Goal: Download file/media

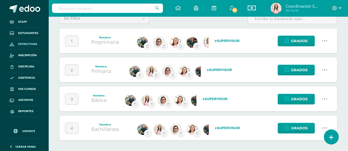
click at [326, 99] on icon at bounding box center [324, 99] width 6 height 6
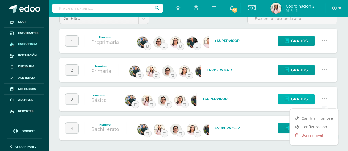
click at [303, 97] on span "Grados" at bounding box center [299, 99] width 16 height 10
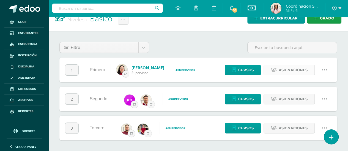
click at [274, 70] on icon at bounding box center [273, 70] width 6 height 5
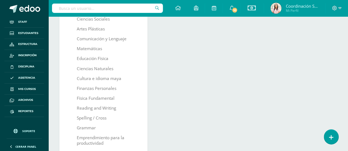
scroll to position [142, 0]
drag, startPoint x: 111, startPoint y: 89, endPoint x: 158, endPoint y: 85, distance: 47.4
click at [158, 85] on div "Secciones Oficiales Sección Oficial U Skarlet Revolorio Supervisor Selecciona u…" at bounding box center [245, 53] width 189 height 286
click at [106, 88] on link "Finanzas Personales" at bounding box center [97, 88] width 40 height 10
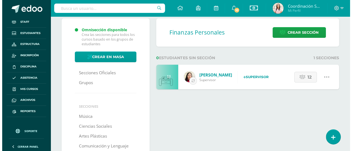
scroll to position [27, 0]
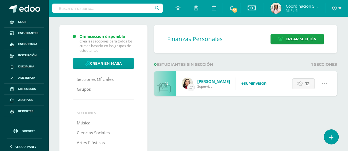
click at [324, 82] on icon at bounding box center [324, 84] width 6 height 6
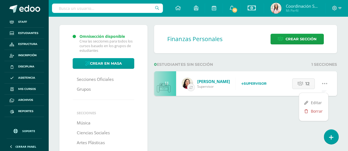
click at [313, 110] on link "Borrar" at bounding box center [313, 111] width 29 height 9
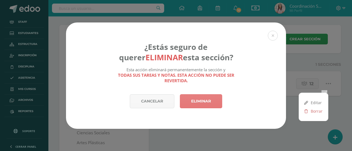
click at [206, 99] on link "Eliminar" at bounding box center [201, 102] width 42 height 14
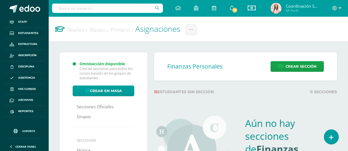
click at [105, 31] on link "Básico" at bounding box center [99, 29] width 18 height 7
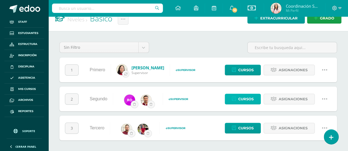
click at [256, 99] on link "Cursos" at bounding box center [243, 99] width 36 height 11
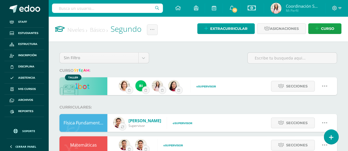
click at [326, 86] on icon at bounding box center [324, 86] width 6 height 6
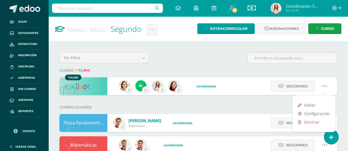
click at [98, 29] on link "Básico" at bounding box center [99, 29] width 18 height 7
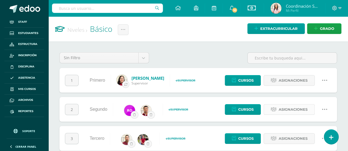
click at [290, 111] on span "Asignaciones" at bounding box center [292, 110] width 29 height 10
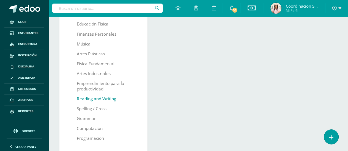
scroll to position [165, 0]
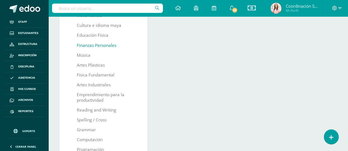
click at [110, 47] on link "Finanzas Personales" at bounding box center [97, 46] width 40 height 10
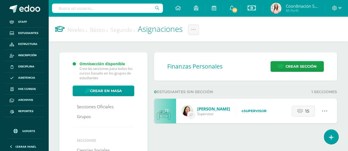
click at [325, 110] on icon at bounding box center [324, 111] width 6 height 6
click at [313, 138] on link "Borrar" at bounding box center [313, 139] width 29 height 9
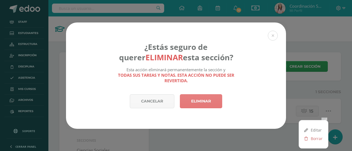
click at [201, 97] on link "Eliminar" at bounding box center [201, 102] width 42 height 14
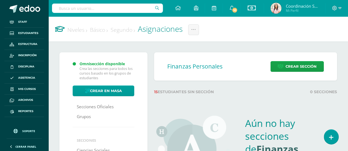
click at [102, 30] on link "Básico" at bounding box center [99, 29] width 18 height 7
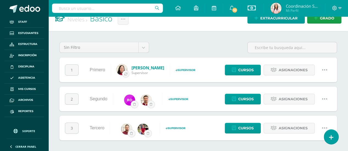
click at [325, 128] on icon at bounding box center [324, 128] width 6 height 6
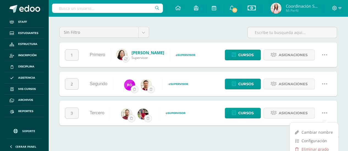
scroll to position [34, 0]
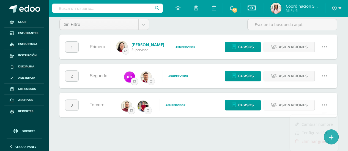
click at [282, 104] on div "1 Primero Selecciona un supervisor Es un nuevo usuario, ¡mándale una invitación…" at bounding box center [197, 76] width 277 height 83
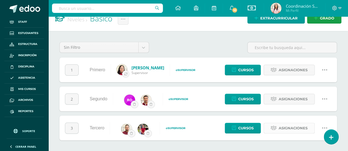
click at [291, 126] on span "Asignaciones" at bounding box center [292, 128] width 29 height 10
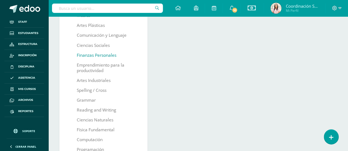
click at [101, 57] on link "Finanzas Personales" at bounding box center [97, 56] width 40 height 10
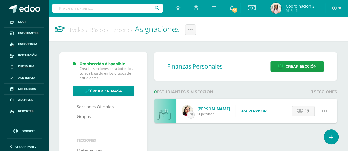
click at [323, 111] on icon at bounding box center [324, 111] width 6 height 6
click at [313, 138] on link "Borrar" at bounding box center [313, 139] width 29 height 9
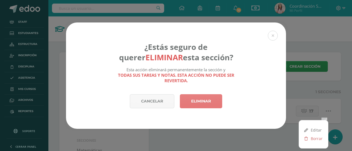
click at [214, 103] on link "Eliminar" at bounding box center [201, 102] width 42 height 14
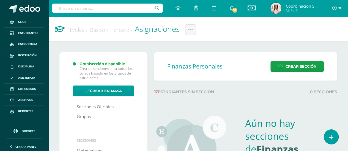
click at [82, 31] on link "Niveles" at bounding box center [77, 29] width 20 height 7
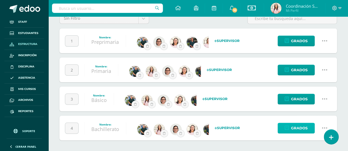
click at [296, 129] on span "Grados" at bounding box center [299, 128] width 16 height 10
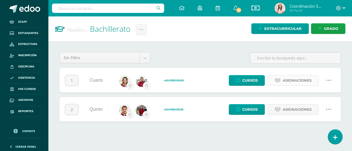
click at [297, 82] on span "Asignaciones" at bounding box center [296, 81] width 29 height 10
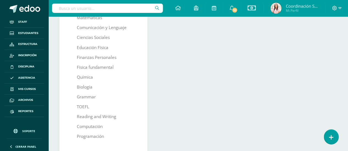
scroll to position [165, 0]
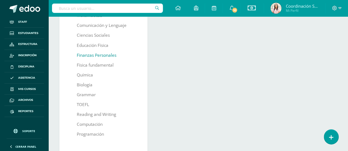
click at [106, 56] on link "Finanzas Personales" at bounding box center [97, 56] width 40 height 10
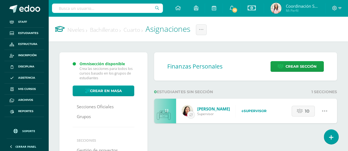
click at [326, 111] on icon at bounding box center [324, 111] width 6 height 6
click at [314, 138] on link "Borrar" at bounding box center [313, 139] width 29 height 9
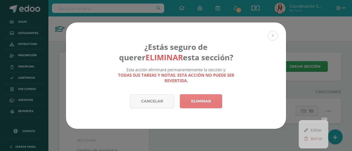
click at [212, 102] on link "Eliminar" at bounding box center [201, 102] width 42 height 14
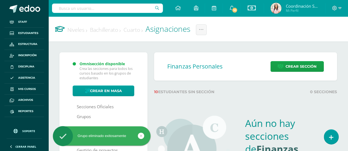
click at [102, 31] on link "Bachillerato" at bounding box center [105, 29] width 31 height 7
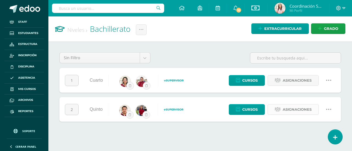
click at [285, 110] on span "Asignaciones" at bounding box center [296, 110] width 29 height 10
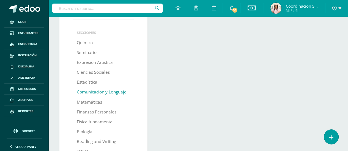
scroll to position [110, 0]
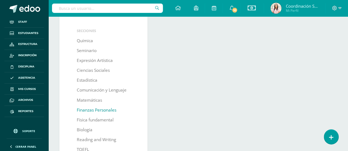
click at [97, 110] on link "Finanzas Personales" at bounding box center [97, 111] width 40 height 10
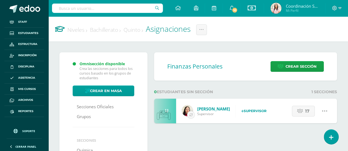
click at [322, 111] on icon at bounding box center [324, 111] width 6 height 6
click at [314, 140] on link "Borrar" at bounding box center [313, 139] width 29 height 9
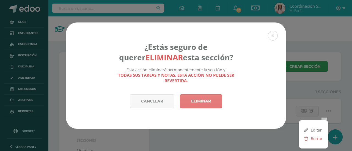
click at [203, 104] on link "Eliminar" at bounding box center [201, 102] width 42 height 14
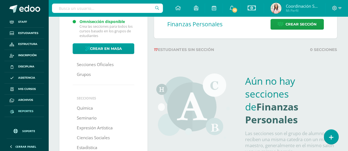
scroll to position [55, 0]
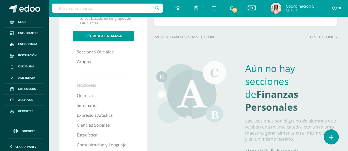
click at [24, 109] on span "Reportes" at bounding box center [25, 111] width 15 height 4
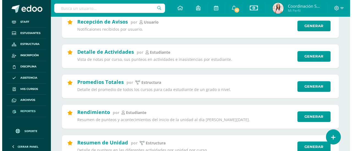
scroll to position [165, 0]
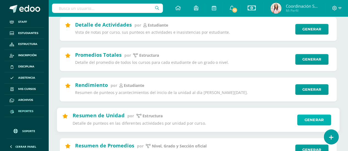
click at [312, 122] on link "Generar" at bounding box center [314, 120] width 34 height 11
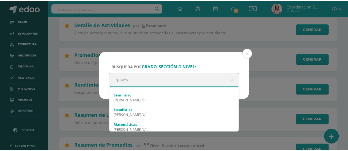
scroll to position [0, 0]
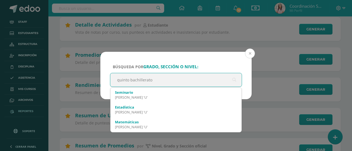
type input "quinto bachillerato"
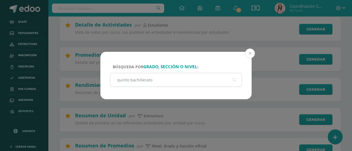
click at [250, 53] on button at bounding box center [250, 54] width 10 height 10
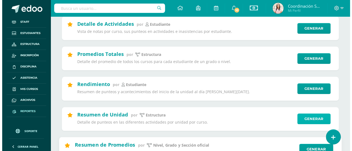
scroll to position [192, 0]
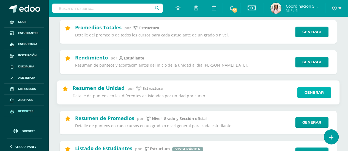
click at [311, 90] on link "Generar" at bounding box center [314, 92] width 34 height 11
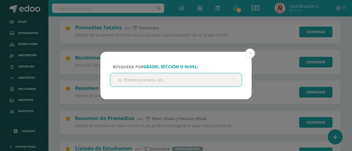
type input "q"
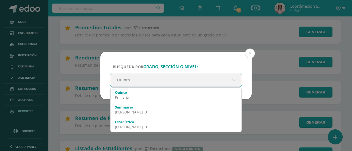
type input "Quinto"
click at [109, 34] on div "Búsqueda por grado, sección o nivel: Quinto Quinto Quinto Primaria Seminario Qu…" at bounding box center [176, 75] width 352 height 151
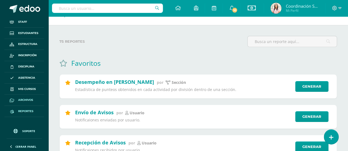
scroll to position [0, 0]
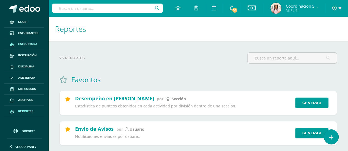
click at [31, 46] on span "Estructura" at bounding box center [27, 44] width 19 height 4
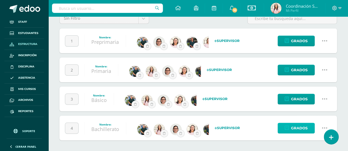
click at [300, 127] on span "Grados" at bounding box center [299, 128] width 16 height 10
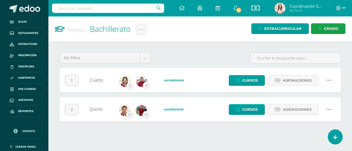
click at [329, 111] on icon at bounding box center [328, 110] width 6 height 6
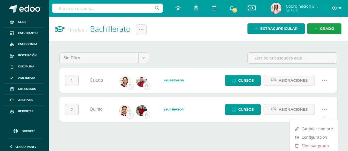
scroll to position [4, 0]
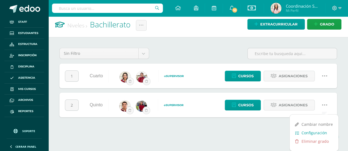
click at [310, 134] on link "Configuración" at bounding box center [313, 133] width 49 height 9
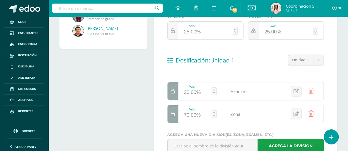
scroll to position [29, 0]
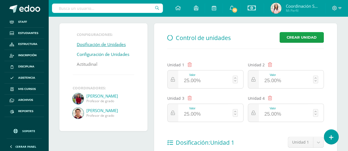
click at [107, 55] on link "Configuración de Unidades" at bounding box center [103, 55] width 52 height 10
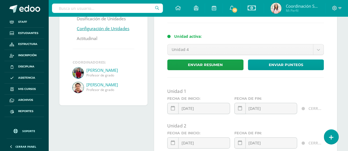
scroll to position [27, 0]
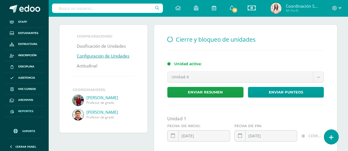
click at [25, 111] on span "Reportes" at bounding box center [25, 111] width 15 height 4
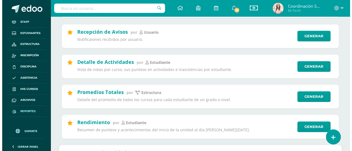
scroll to position [192, 0]
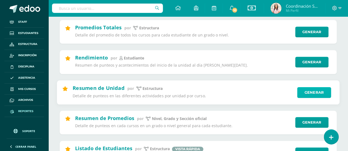
click at [313, 95] on link "Generar" at bounding box center [314, 92] width 34 height 11
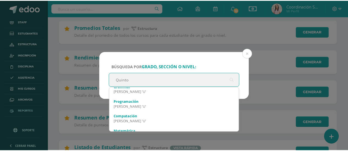
scroll to position [0, 0]
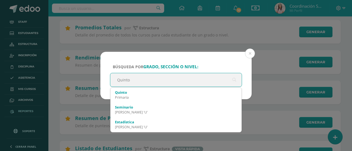
type input "Quinto"
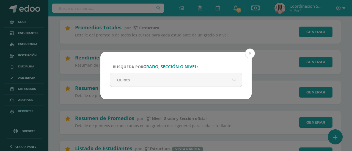
click at [251, 55] on button at bounding box center [250, 54] width 10 height 10
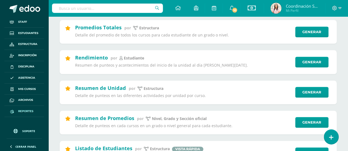
click at [30, 132] on span "Soporte" at bounding box center [28, 131] width 13 height 4
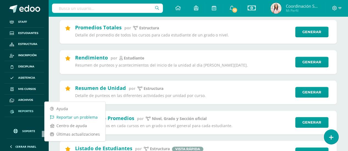
click at [74, 118] on link "Reportar un problema" at bounding box center [75, 117] width 61 height 9
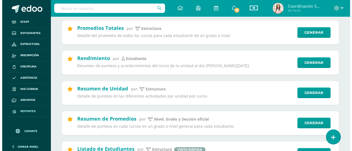
scroll to position [192, 0]
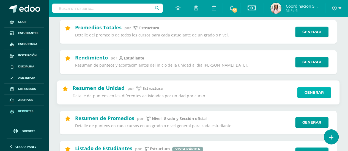
click at [308, 91] on link "Generar" at bounding box center [314, 92] width 34 height 11
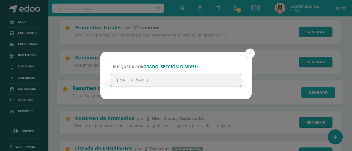
type input "Quinto"
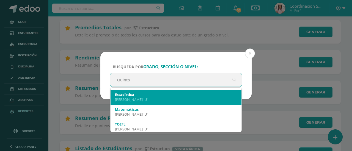
scroll to position [0, 0]
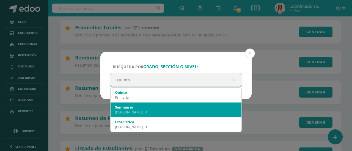
click at [158, 108] on div "Seminario" at bounding box center [176, 107] width 122 height 5
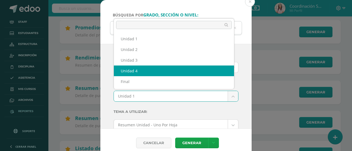
select select "Unidad 4"
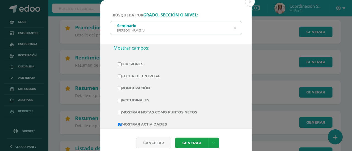
scroll to position [110, 0]
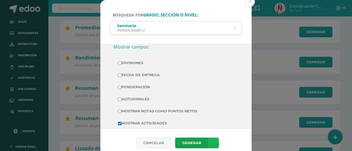
click at [213, 145] on link at bounding box center [213, 143] width 11 height 11
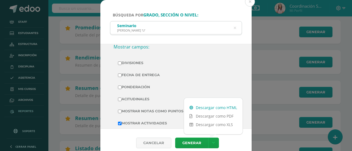
click at [215, 110] on link "Descargar como HTML" at bounding box center [213, 108] width 59 height 9
click at [250, 1] on button at bounding box center [250, 2] width 10 height 10
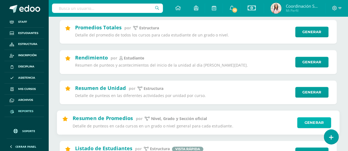
click at [308, 124] on link "Generar" at bounding box center [314, 122] width 34 height 11
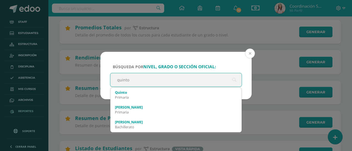
type input "quinto"
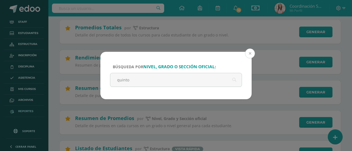
click at [250, 51] on button at bounding box center [250, 54] width 10 height 10
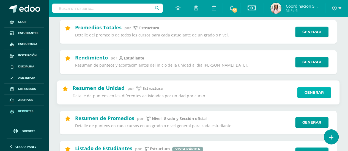
click at [311, 92] on link "Generar" at bounding box center [314, 92] width 34 height 11
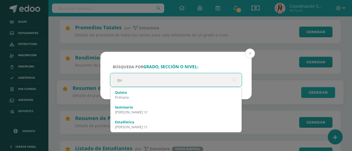
type input "q"
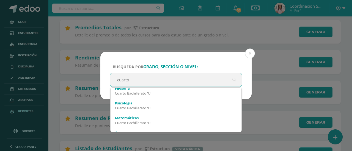
scroll to position [0, 0]
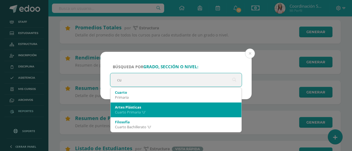
type input "c"
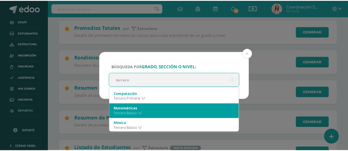
scroll to position [101, 0]
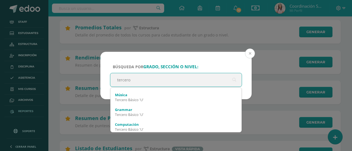
type input "tercero"
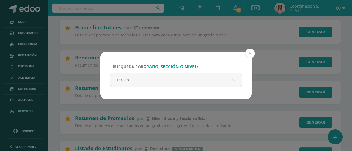
click at [250, 54] on button at bounding box center [250, 54] width 10 height 10
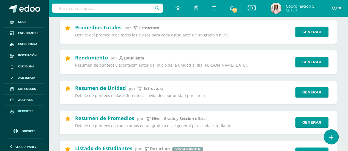
click at [23, 131] on span "Soporte" at bounding box center [28, 131] width 13 height 4
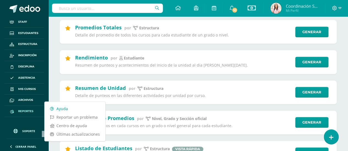
click at [63, 109] on link "Ayuda" at bounding box center [75, 109] width 61 height 9
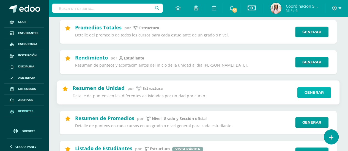
click at [313, 93] on link "Generar" at bounding box center [314, 92] width 34 height 11
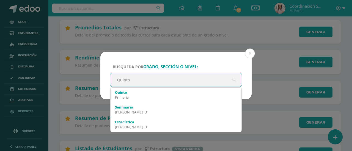
type input "Quinto"
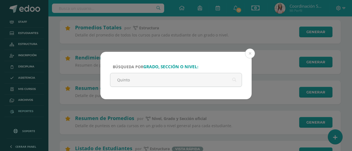
click at [87, 132] on div "Búsqueda por grado, sección o nivel: [PERSON_NAME] Cancelar Generar Descargar c…" at bounding box center [176, 75] width 352 height 151
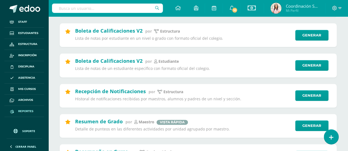
scroll to position [344, 0]
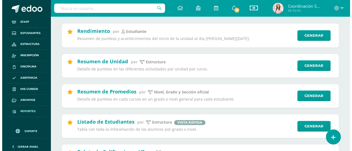
scroll to position [218, 0]
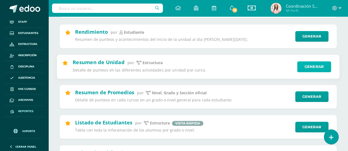
click at [320, 72] on link "Generar" at bounding box center [314, 66] width 34 height 11
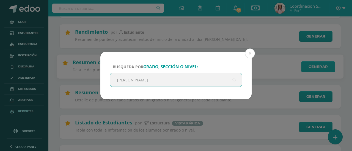
type input "Quinto"
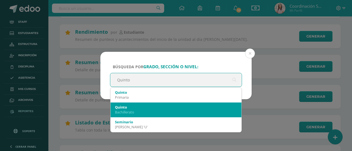
click at [199, 107] on div "Quinto" at bounding box center [176, 107] width 122 height 5
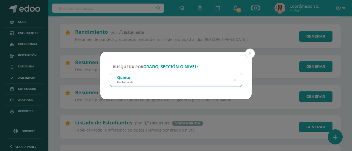
click at [30, 99] on div "Búsqueda por grado, sección o nivel: Quinto Bachillerato Quinto Cancelar Genera…" at bounding box center [175, 76] width 347 height 48
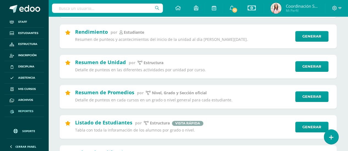
click at [26, 132] on span "Soporte" at bounding box center [28, 131] width 13 height 4
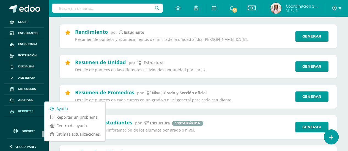
click at [64, 107] on link "Ayuda" at bounding box center [75, 109] width 61 height 9
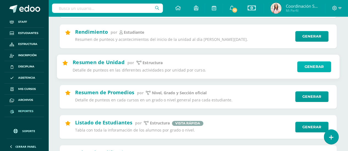
click at [315, 67] on link "Generar" at bounding box center [314, 66] width 34 height 11
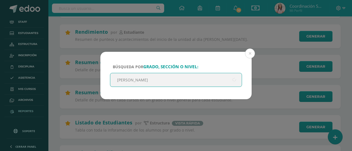
type input "Quinto"
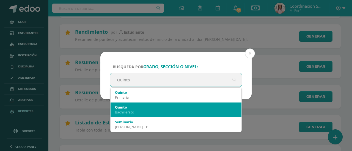
click at [193, 112] on div "Bachillerato" at bounding box center [176, 112] width 122 height 5
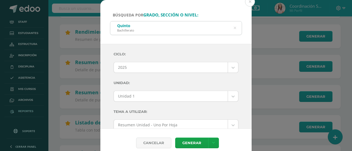
click at [234, 96] on div "Unidad 1" at bounding box center [175, 96] width 125 height 11
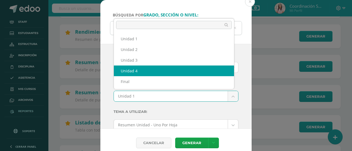
select select "Unidad 4"
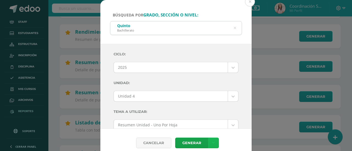
click at [213, 144] on icon at bounding box center [213, 143] width 3 height 5
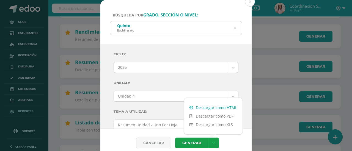
click at [203, 108] on link "Descargar como HTML" at bounding box center [213, 108] width 59 height 9
